Goal: Information Seeking & Learning: Find specific fact

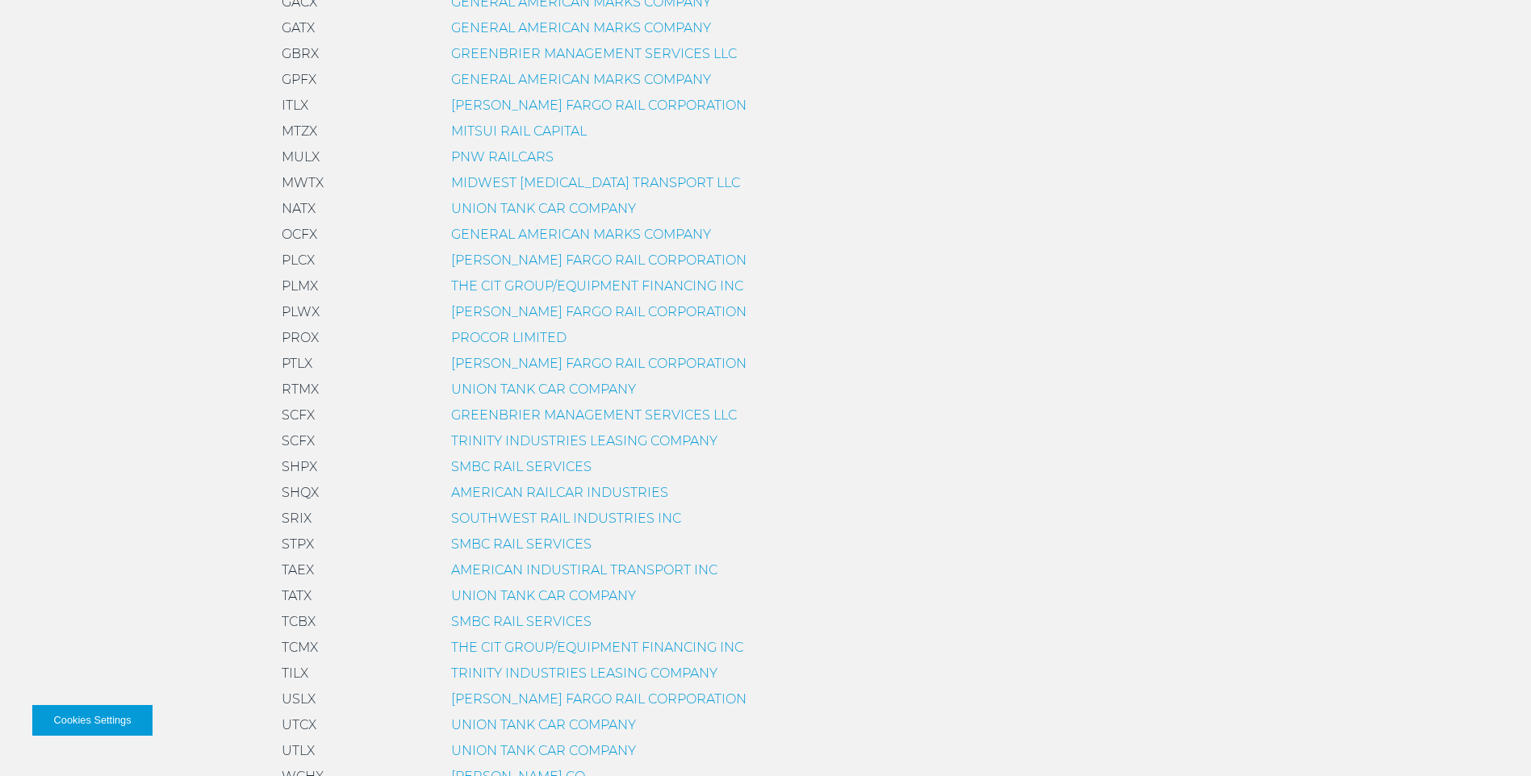
scroll to position [969, 0]
click at [506, 671] on link "TRINITY INDUSTRIES LEASING COMPANY" at bounding box center [584, 671] width 266 height 15
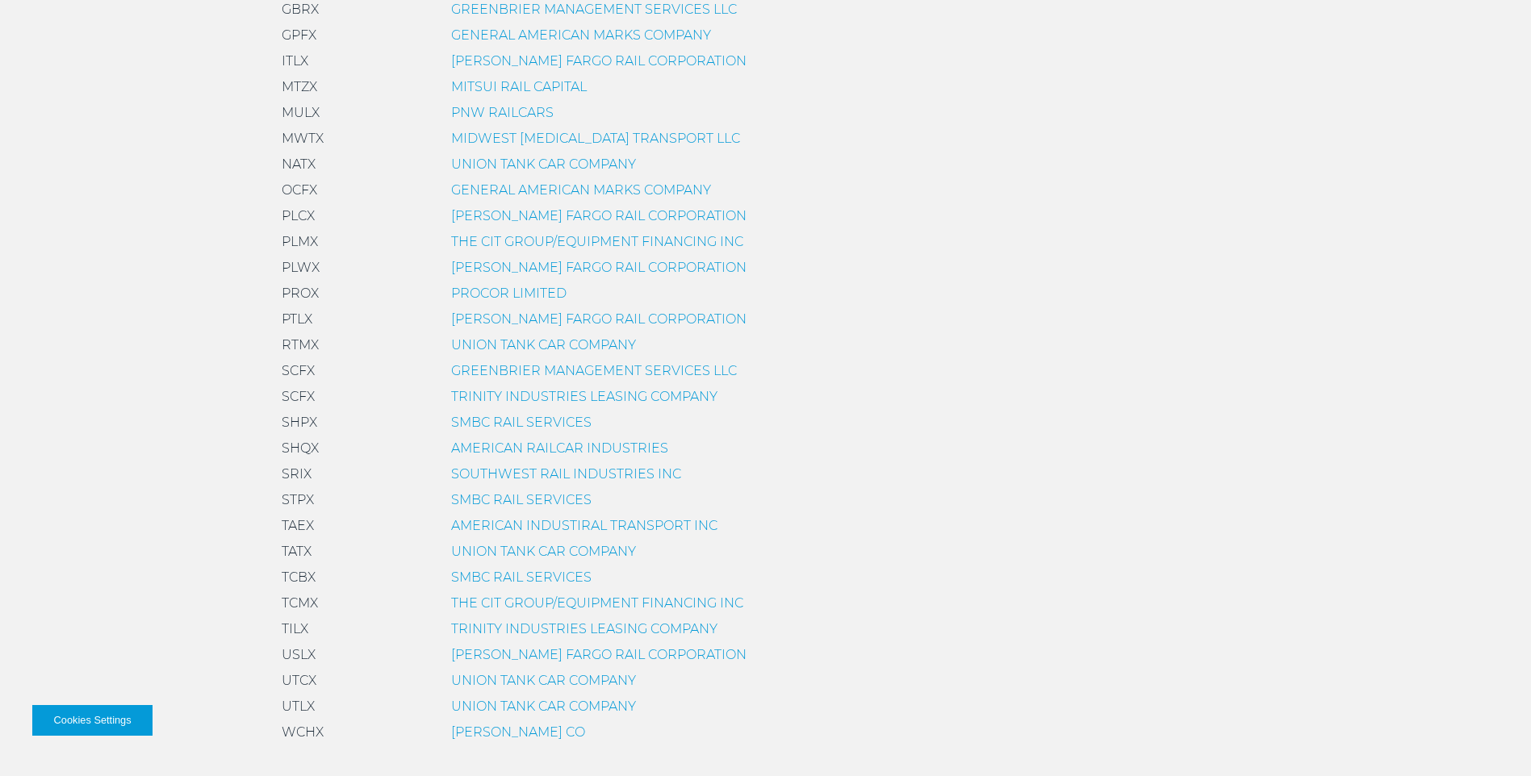
scroll to position [1130, 0]
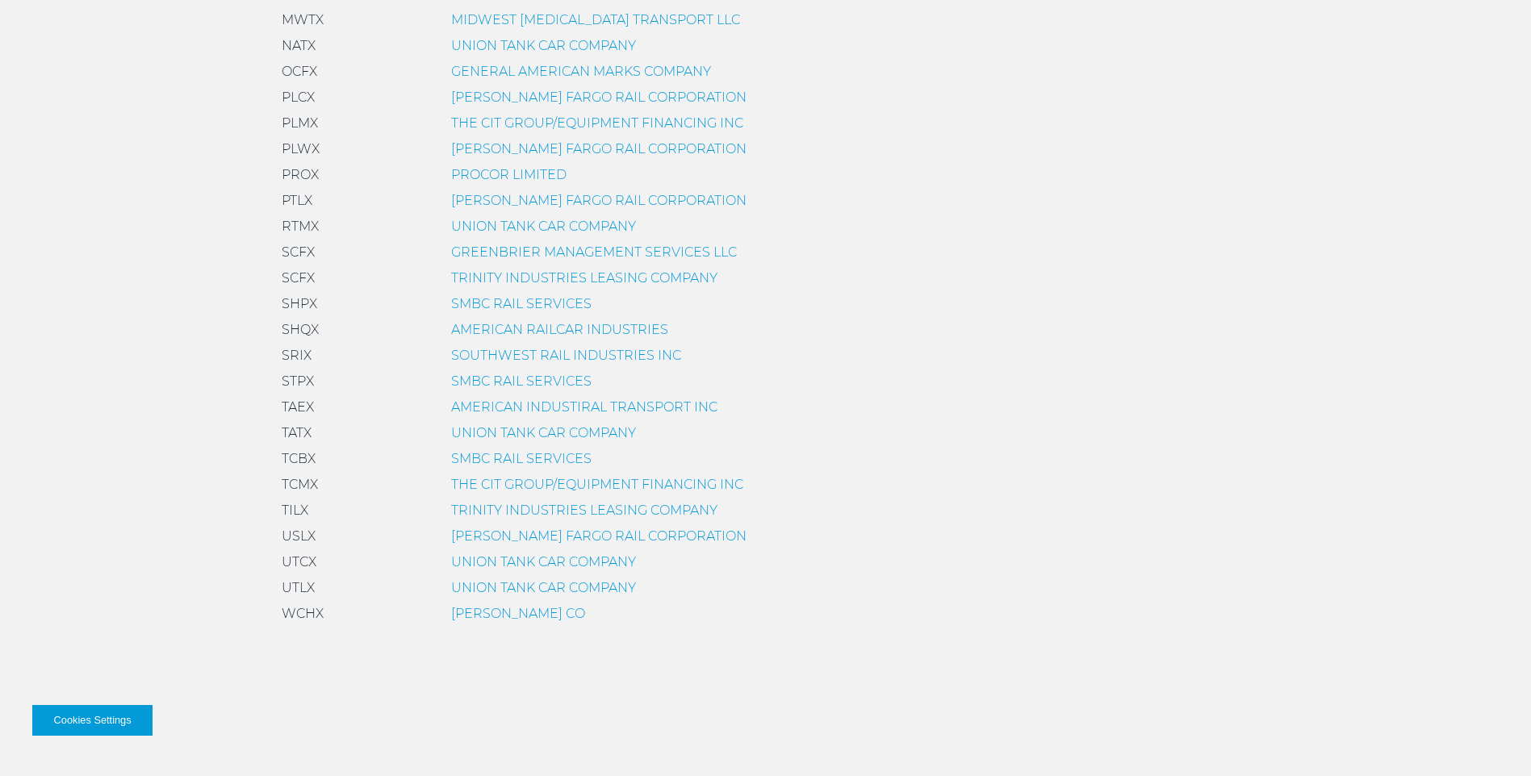
click at [557, 514] on link "TRINITY INDUSTRIES LEASING COMPANY" at bounding box center [584, 510] width 266 height 15
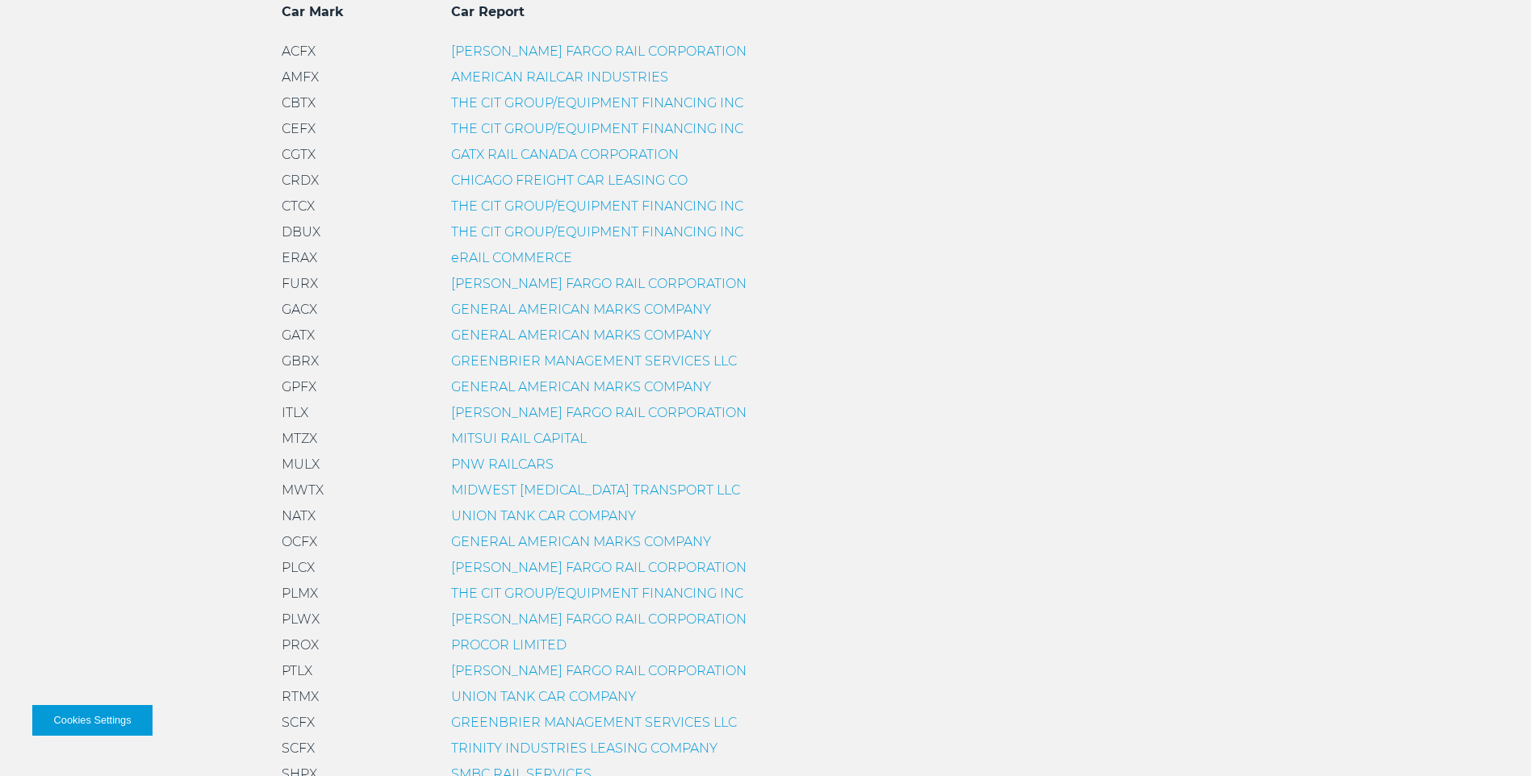
scroll to position [807, 0]
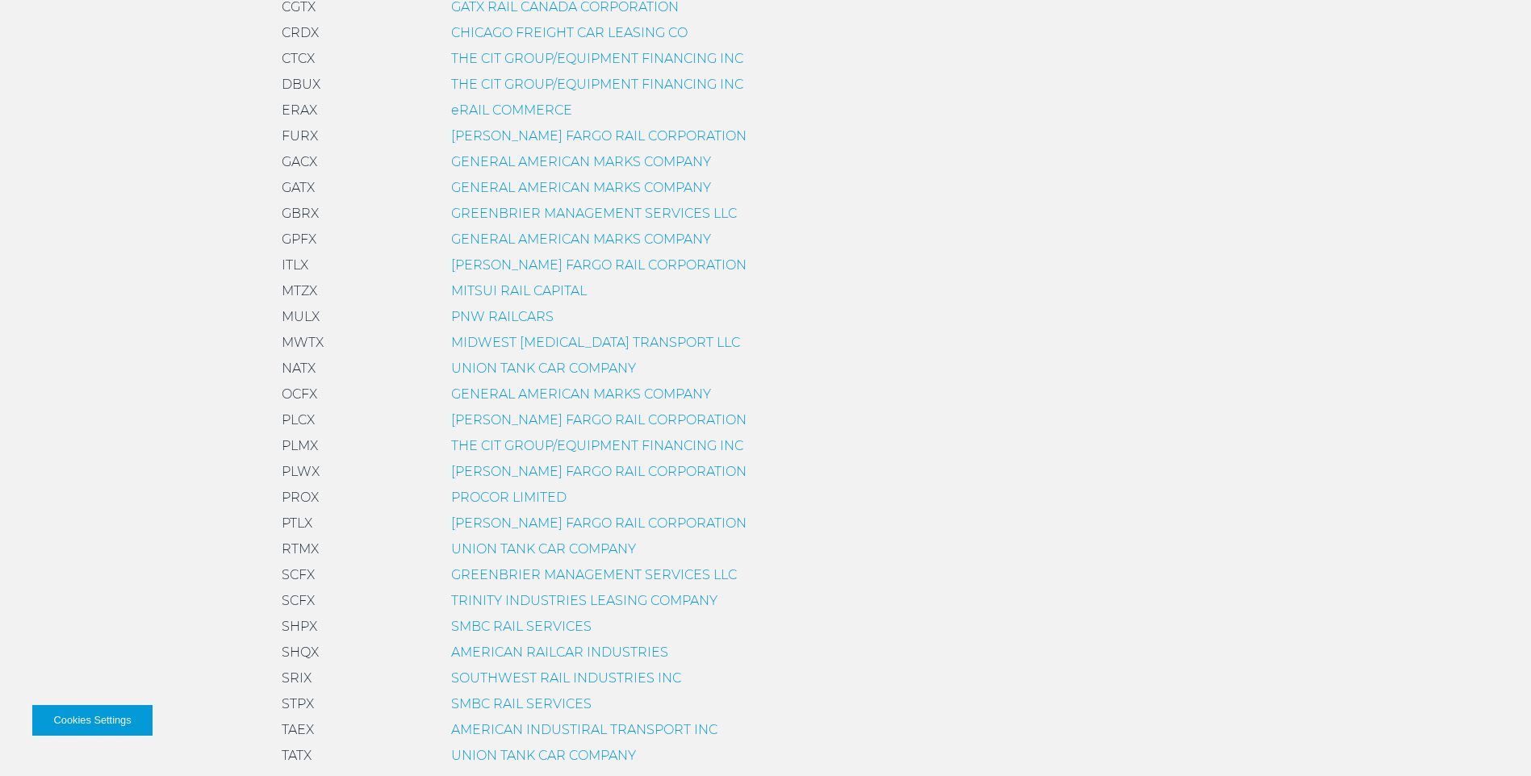
click at [493, 491] on link "PROCOR LIMITED" at bounding box center [508, 497] width 115 height 15
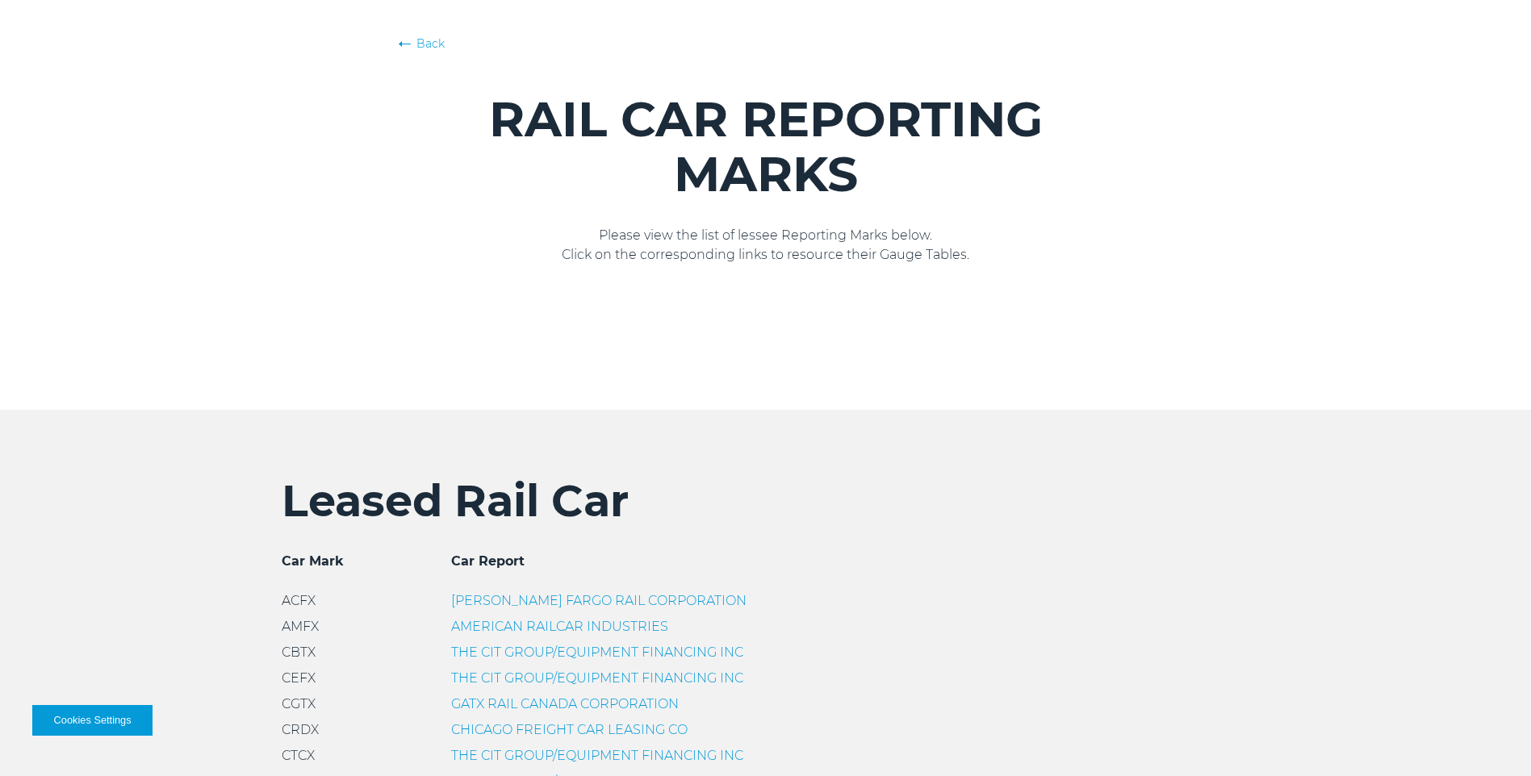
scroll to position [404, 0]
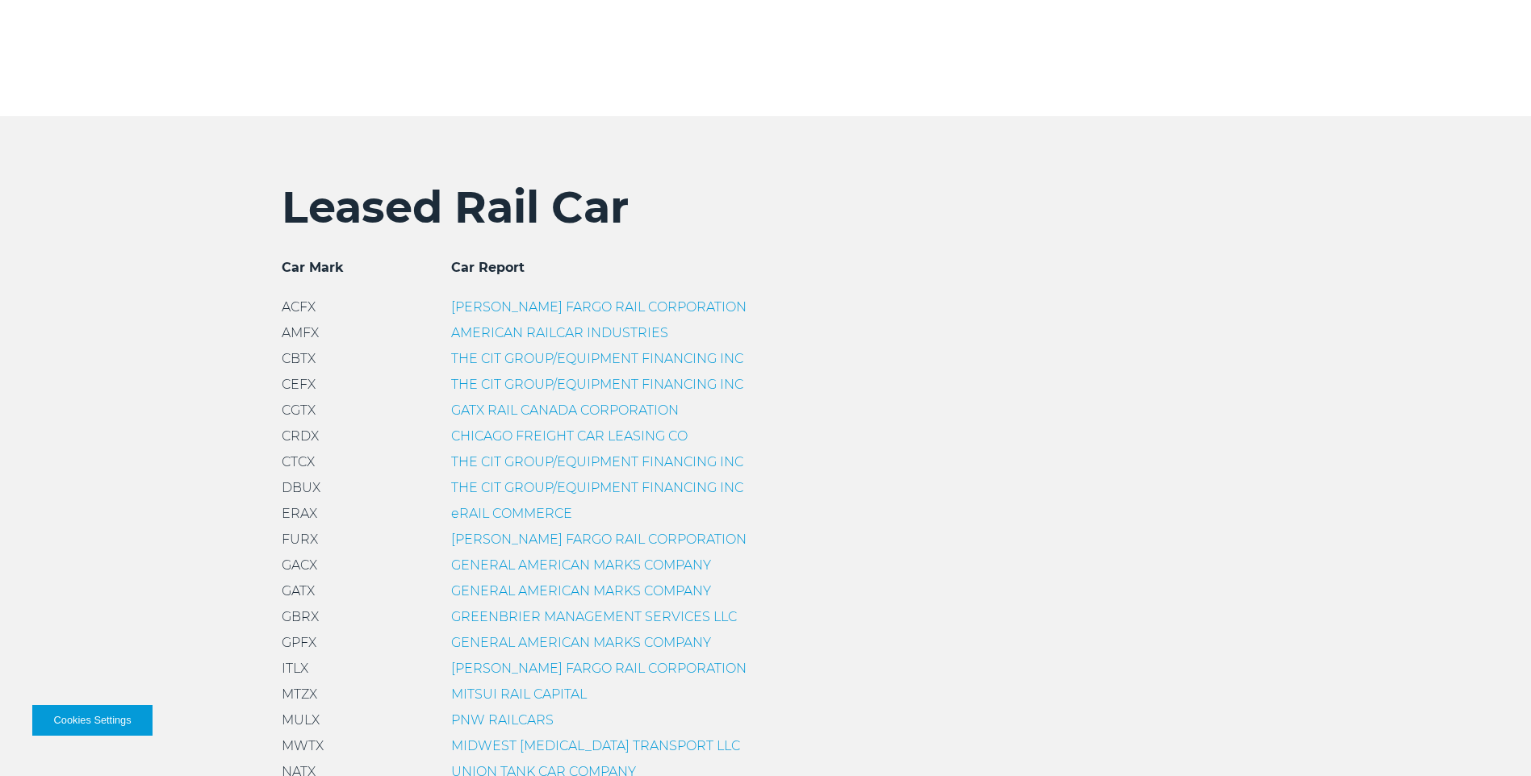
click at [475, 588] on link "GENERAL AMERICAN MARKS COMPANY" at bounding box center [581, 591] width 260 height 15
